Goal: Check status: Check status

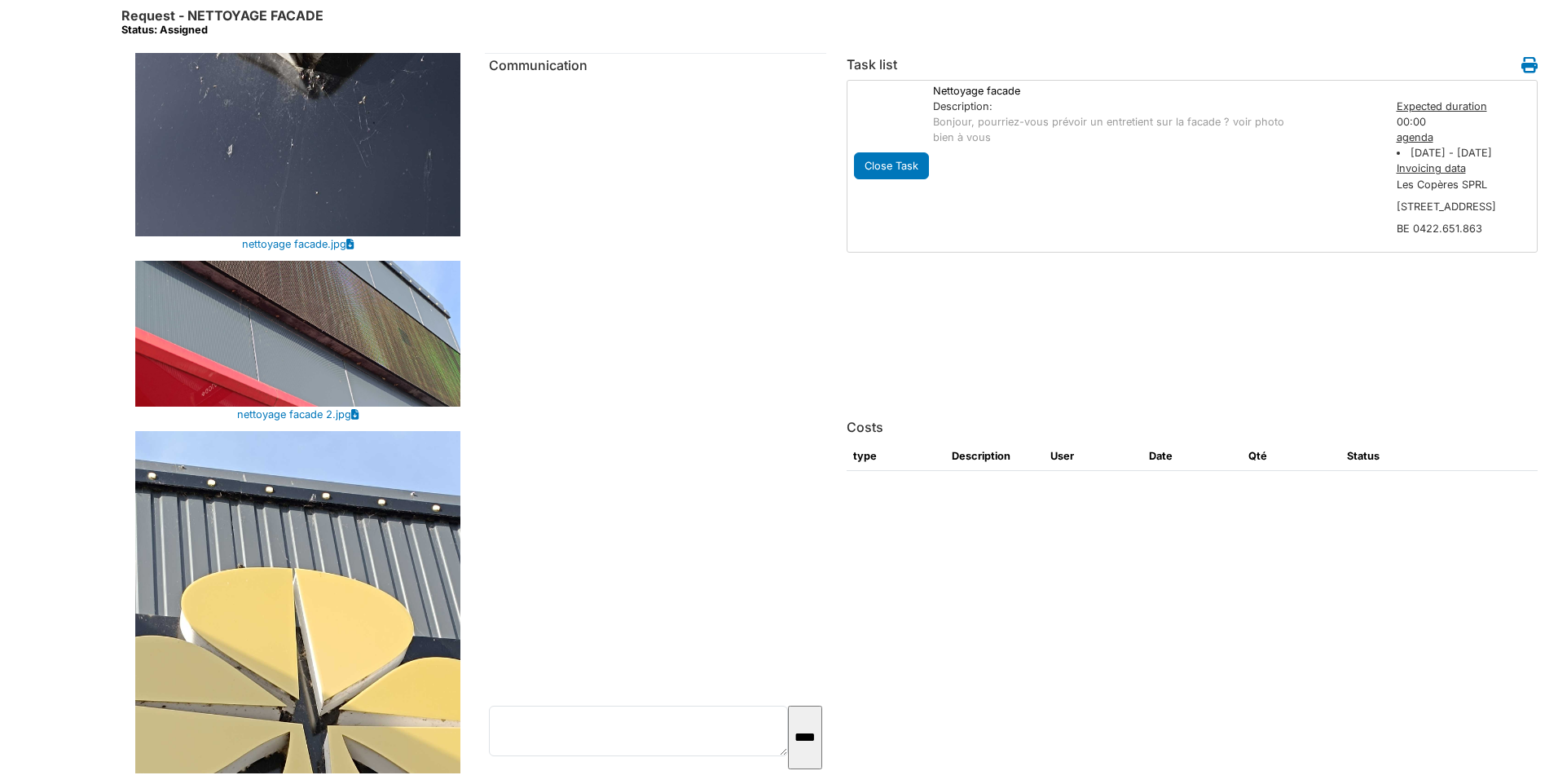
scroll to position [874, 0]
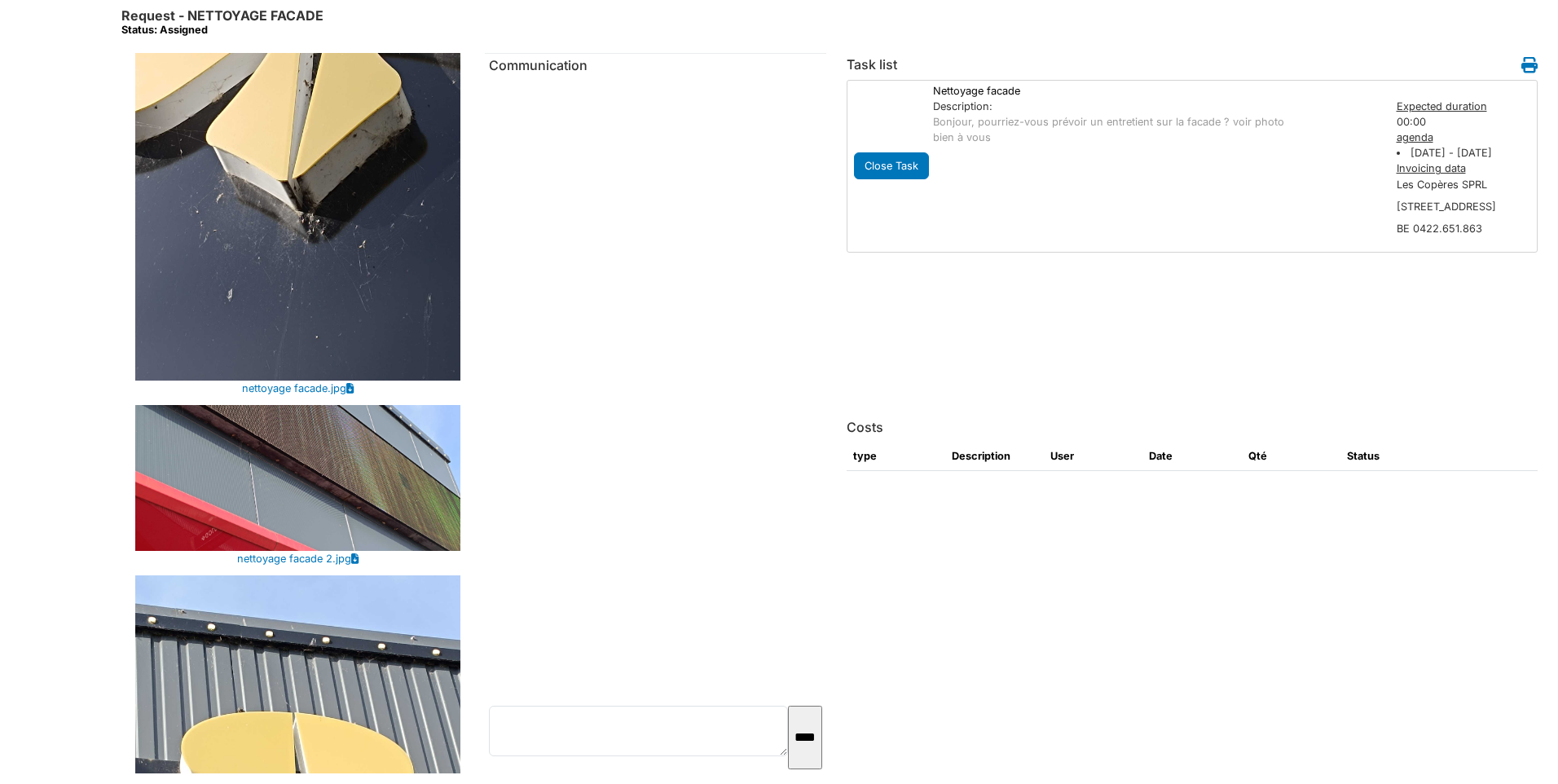
click at [304, 436] on img at bounding box center [298, 478] width 326 height 147
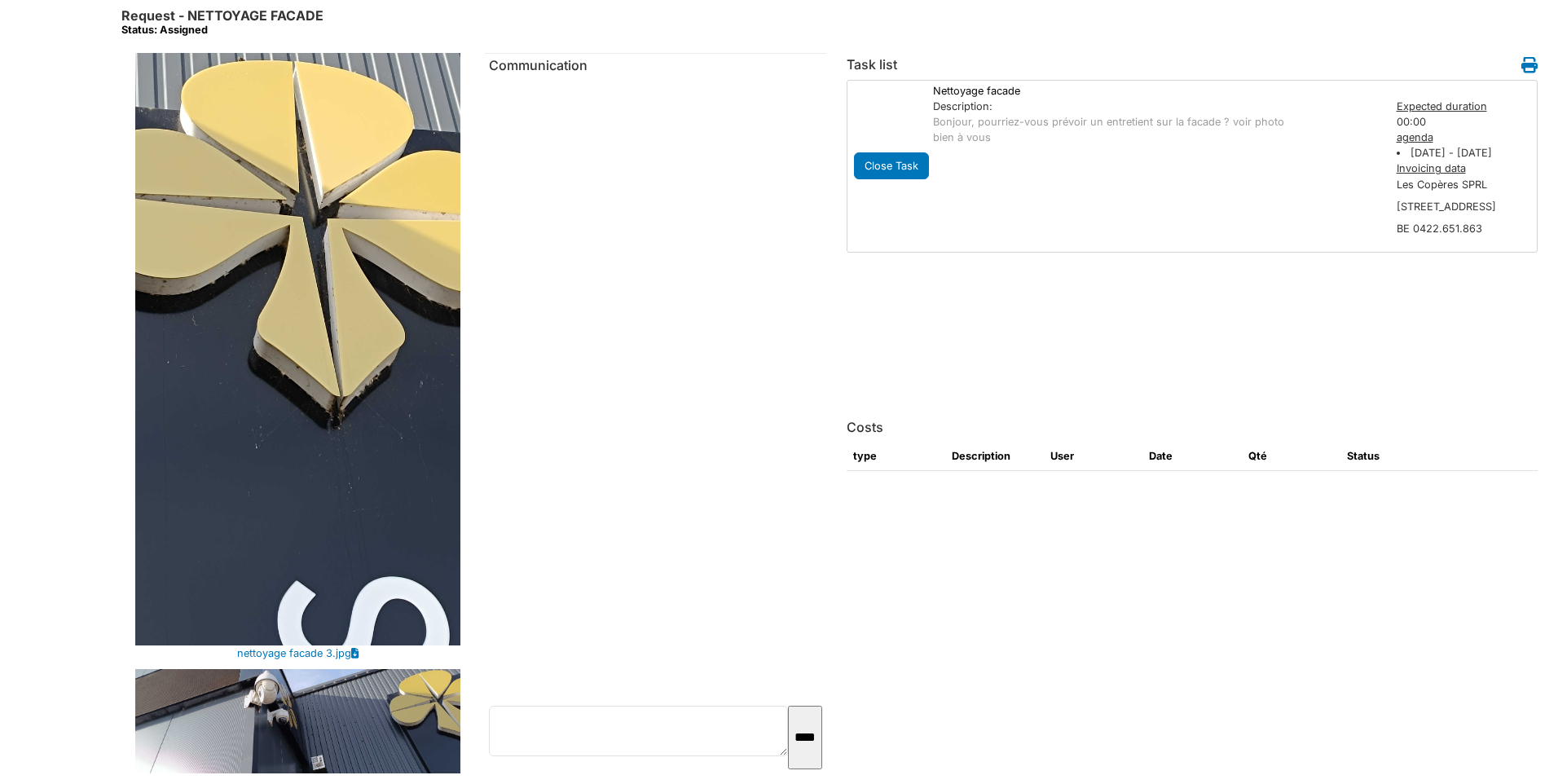
scroll to position [1524, 0]
click at [306, 668] on img at bounding box center [298, 741] width 326 height 147
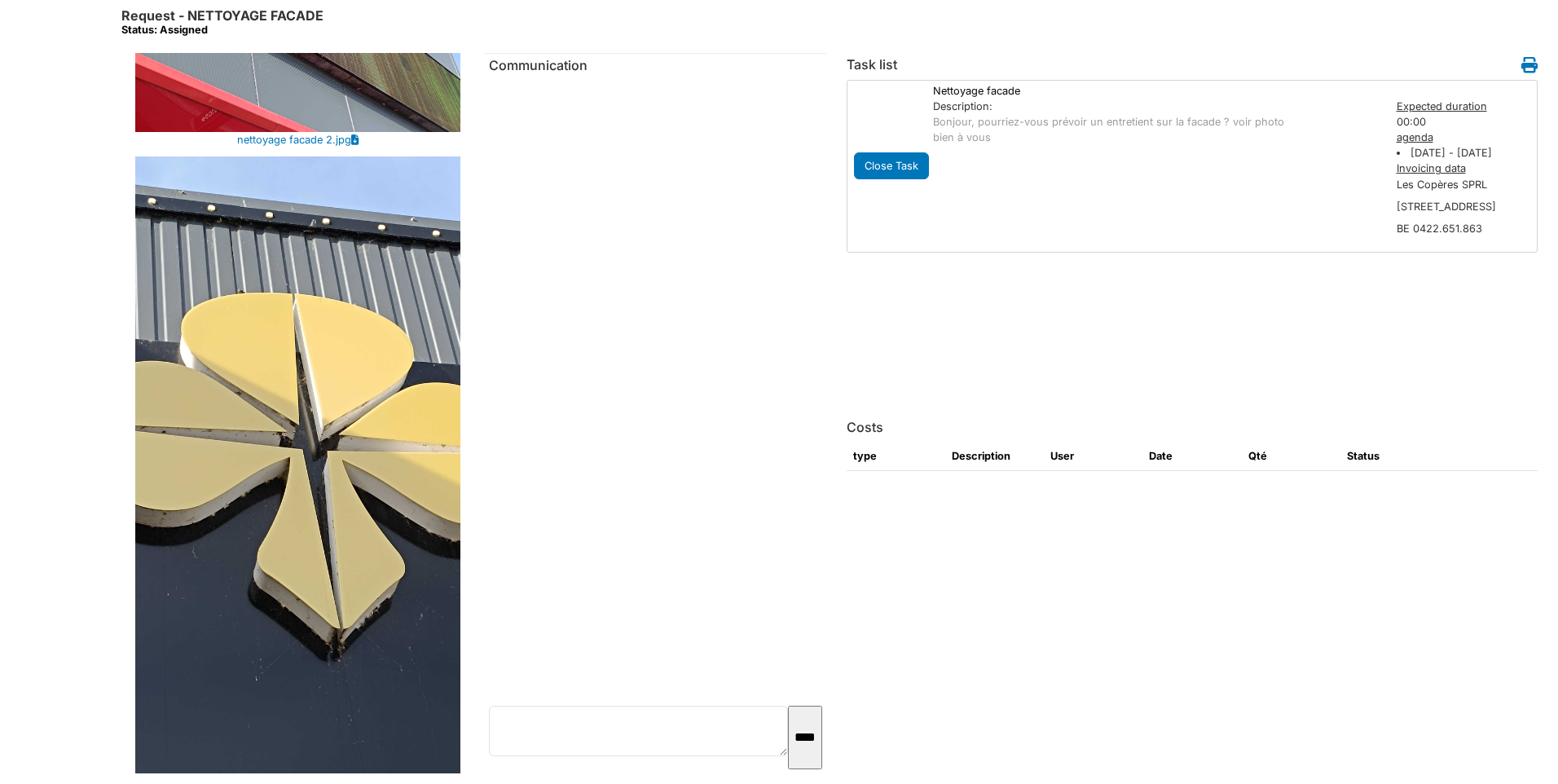
scroll to position [1036, 0]
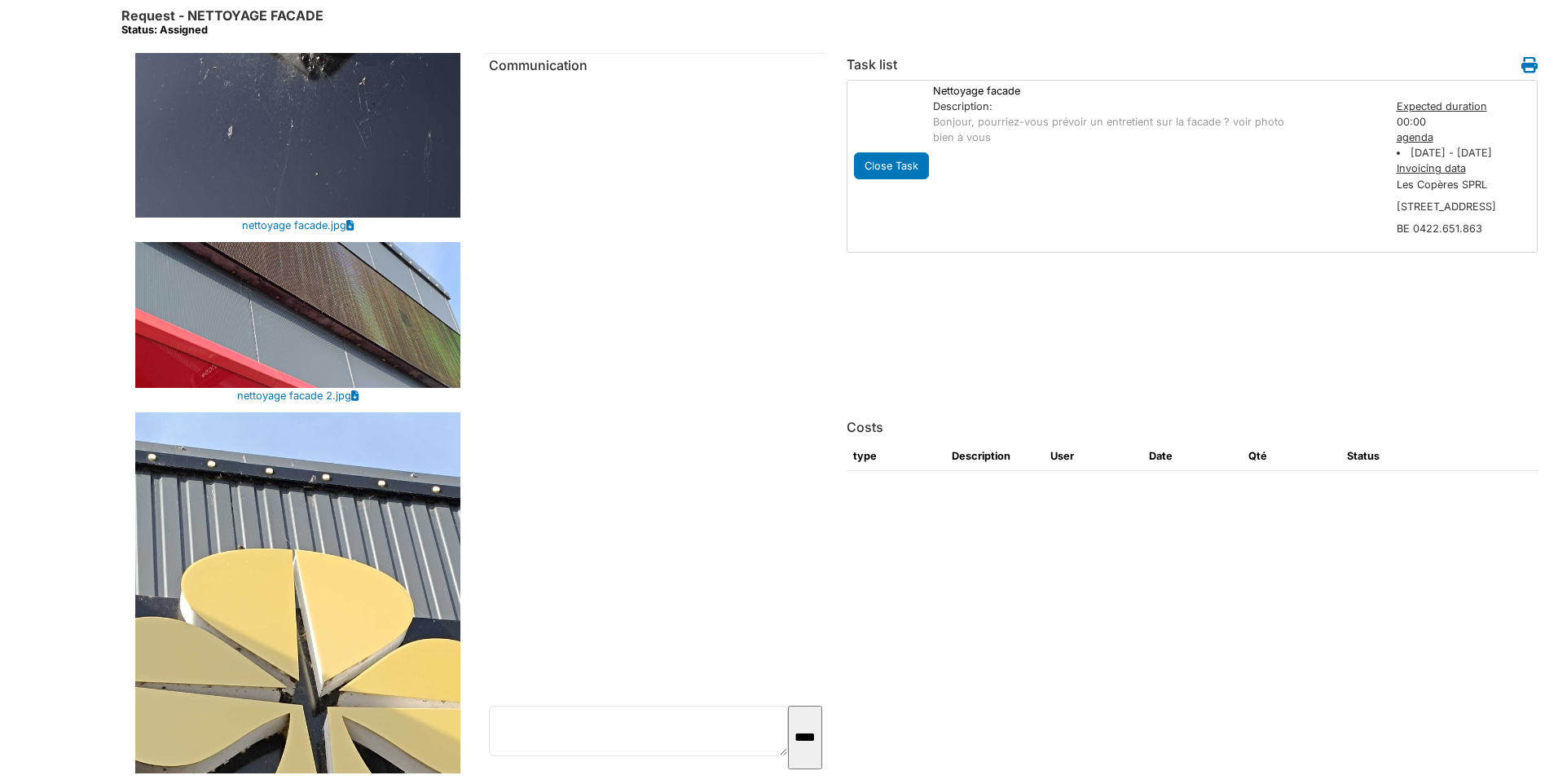
click at [355, 261] on img at bounding box center [298, 315] width 326 height 147
